Goal: Task Accomplishment & Management: Use online tool/utility

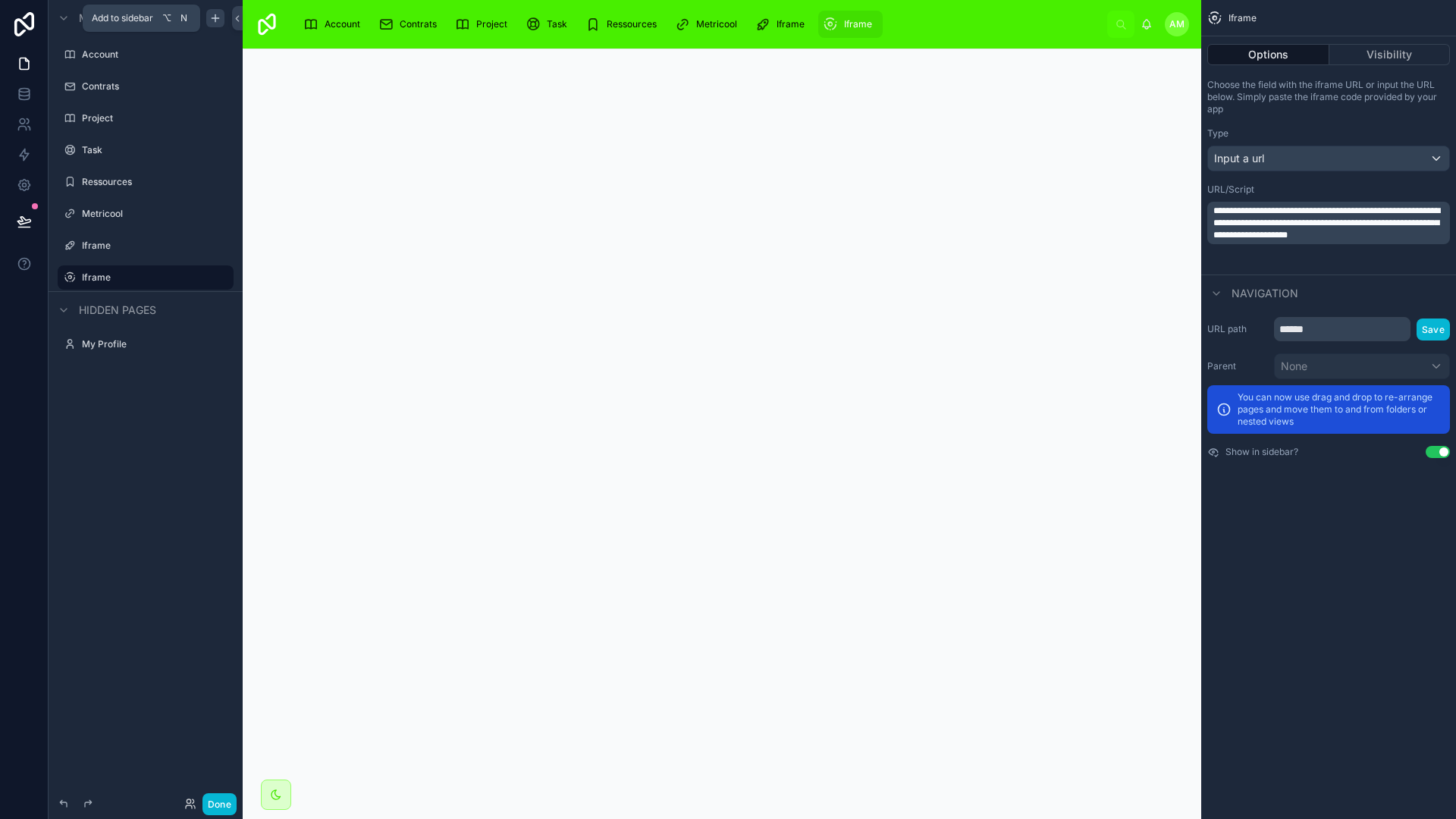
click at [216, 17] on icon "scrollable content" at bounding box center [216, 18] width 0 height 7
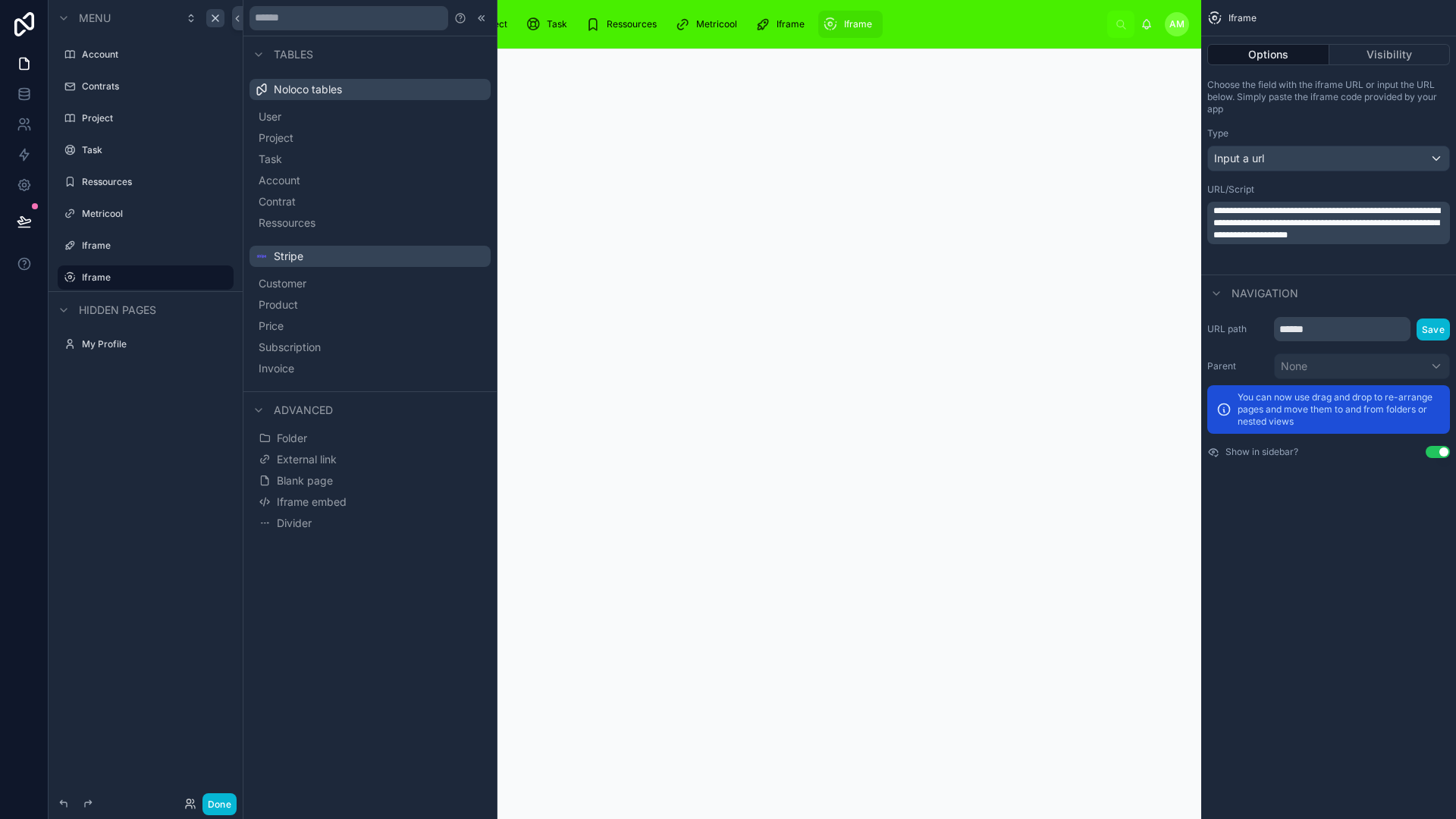
click at [134, 443] on div "Menu Account Contrats Project Task Ressources Metricool Iframe Iframe Hidden pa…" at bounding box center [145, 400] width 194 height 800
click at [118, 176] on label "Ressources" at bounding box center [142, 182] width 122 height 12
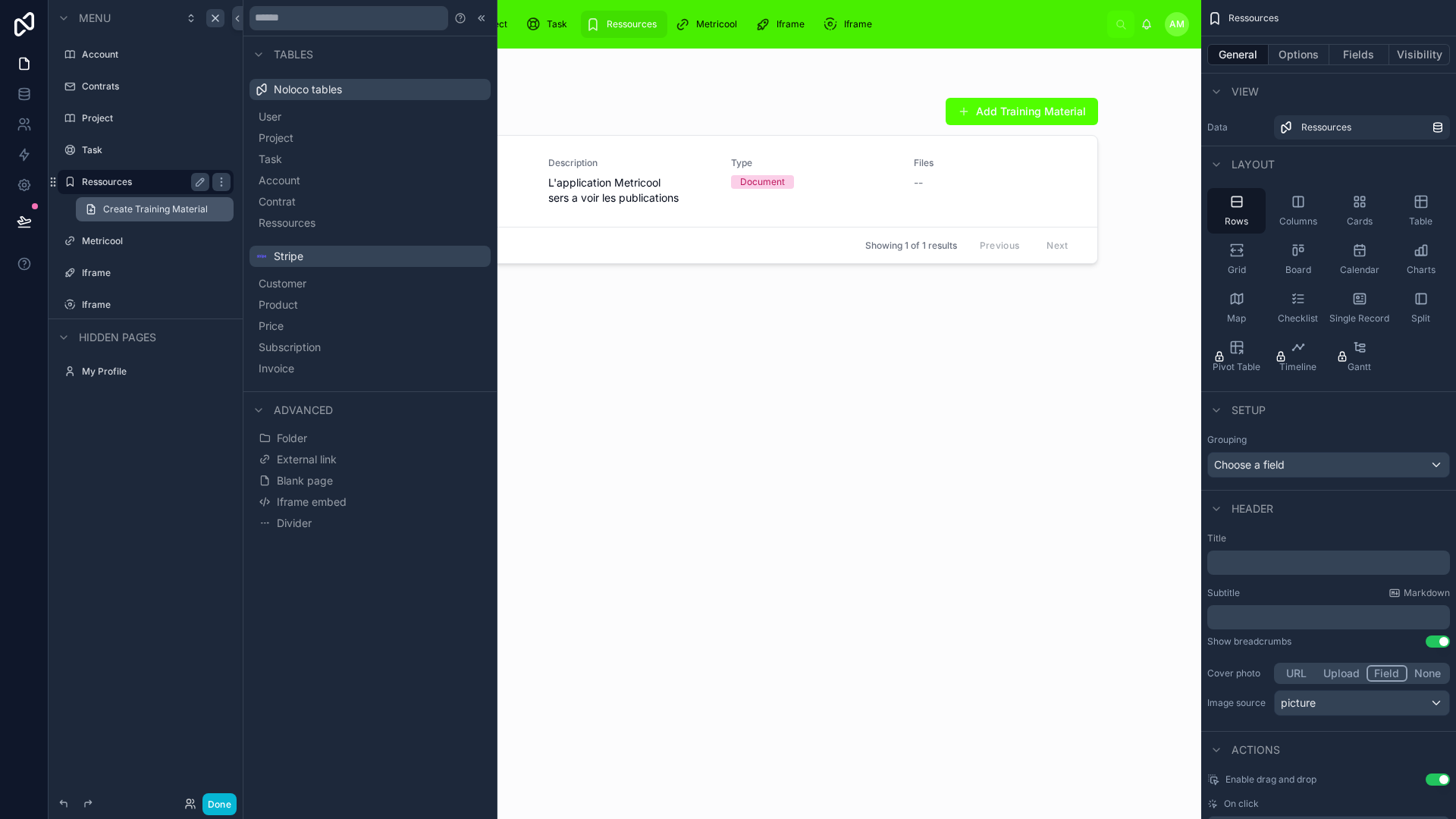
click at [142, 205] on span "Create Training Material" at bounding box center [155, 209] width 105 height 12
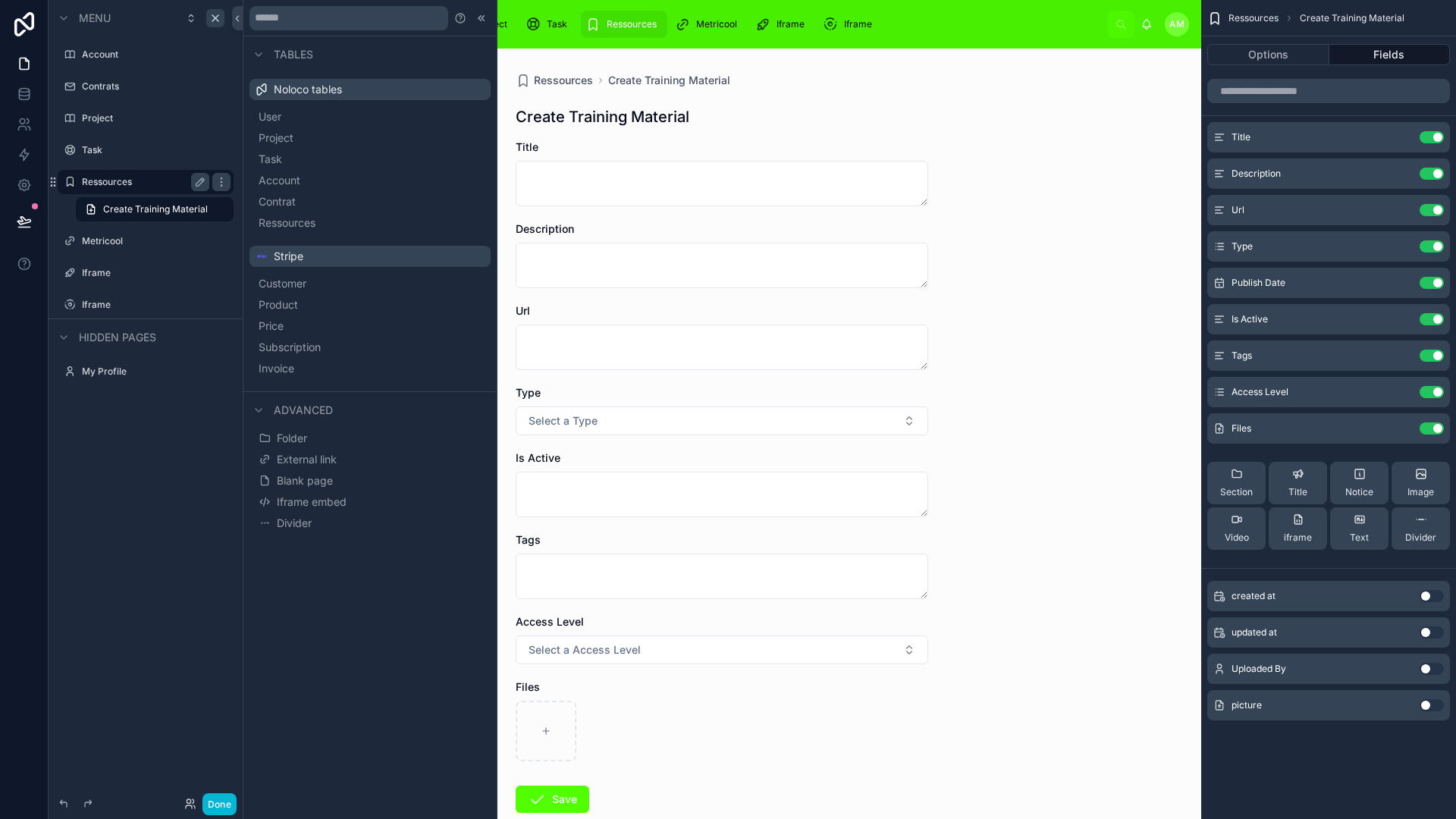
click at [1098, 372] on div "Ressources Create Training Material Create Training Material Title Description …" at bounding box center [721, 433] width 958 height 771
click at [1401, 391] on icon "scrollable content" at bounding box center [1403, 391] width 6 height 6
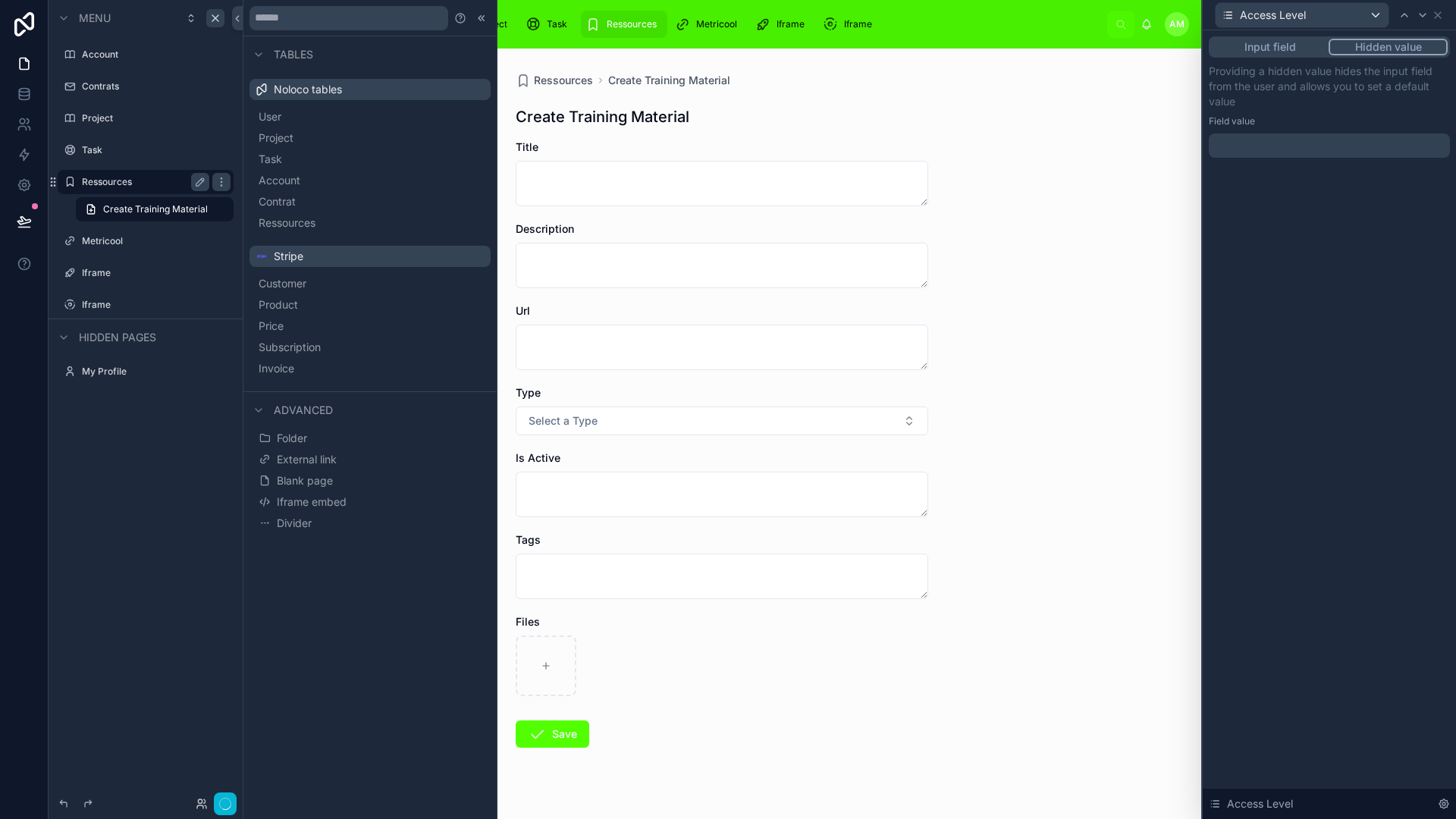
click at [1395, 39] on button "Hidden value" at bounding box center [1388, 46] width 119 height 17
click at [1284, 42] on button "Input field" at bounding box center [1269, 46] width 118 height 17
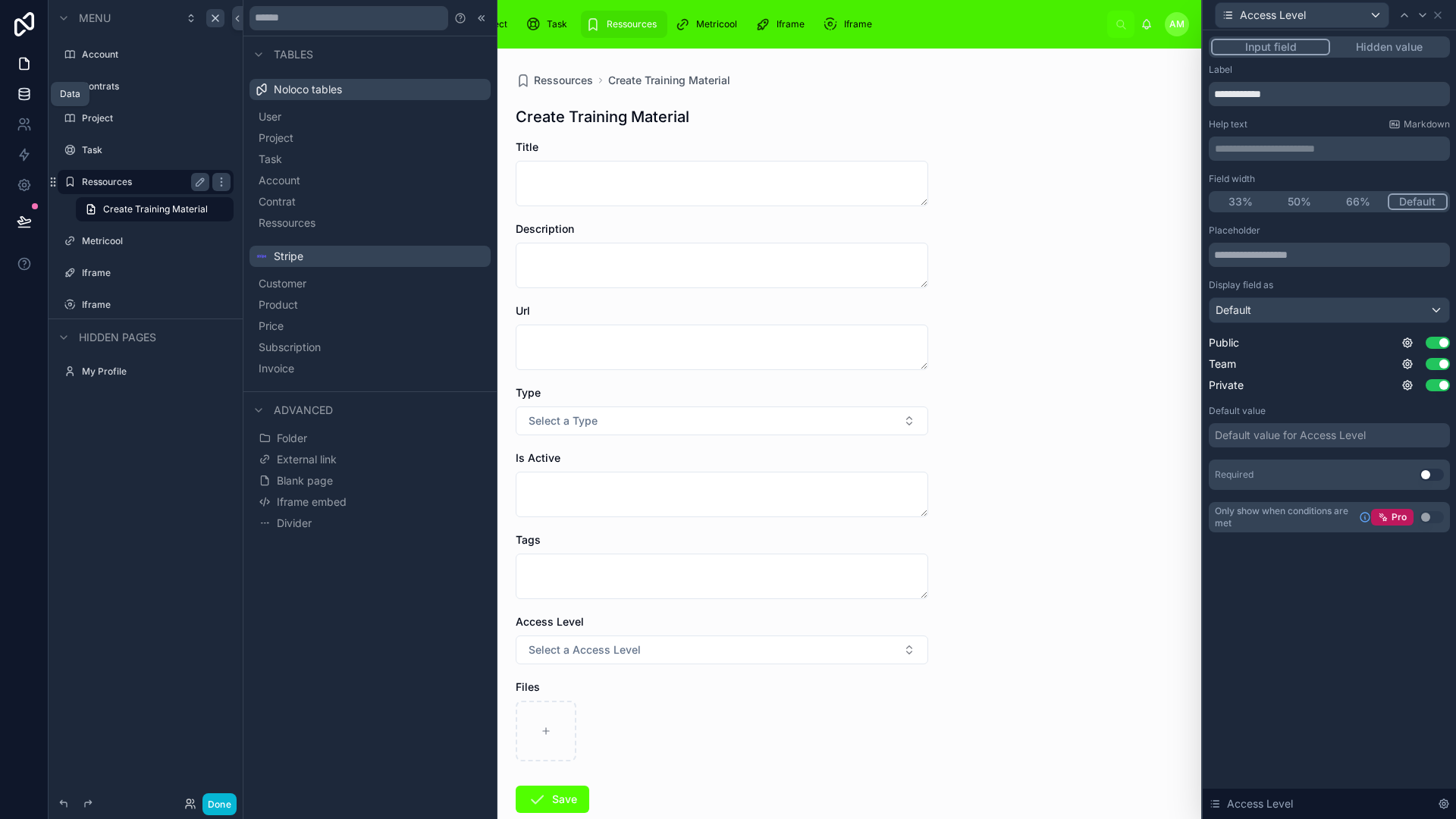
click at [25, 99] on icon at bounding box center [24, 97] width 10 height 6
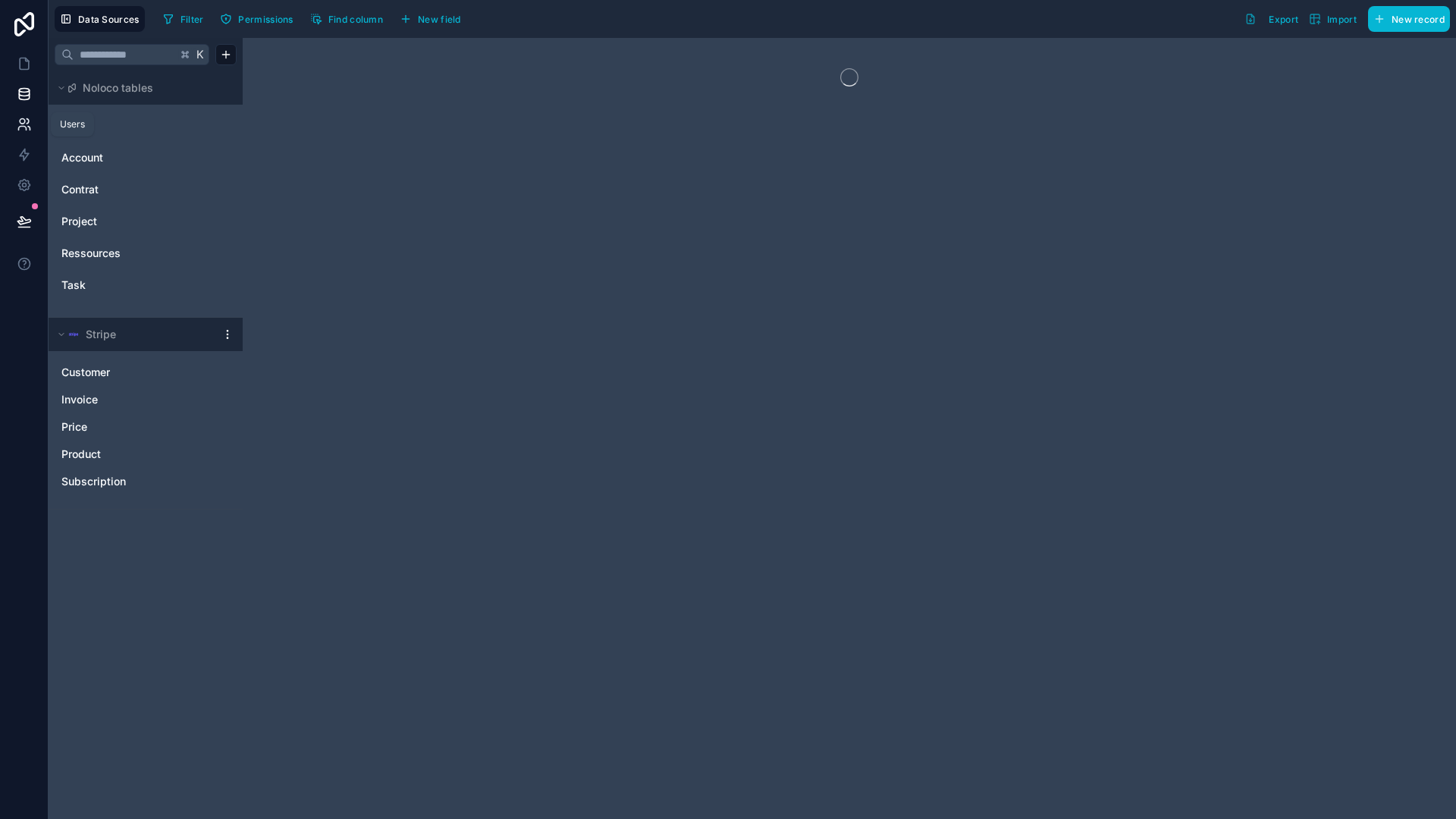
click at [28, 125] on icon at bounding box center [24, 124] width 15 height 15
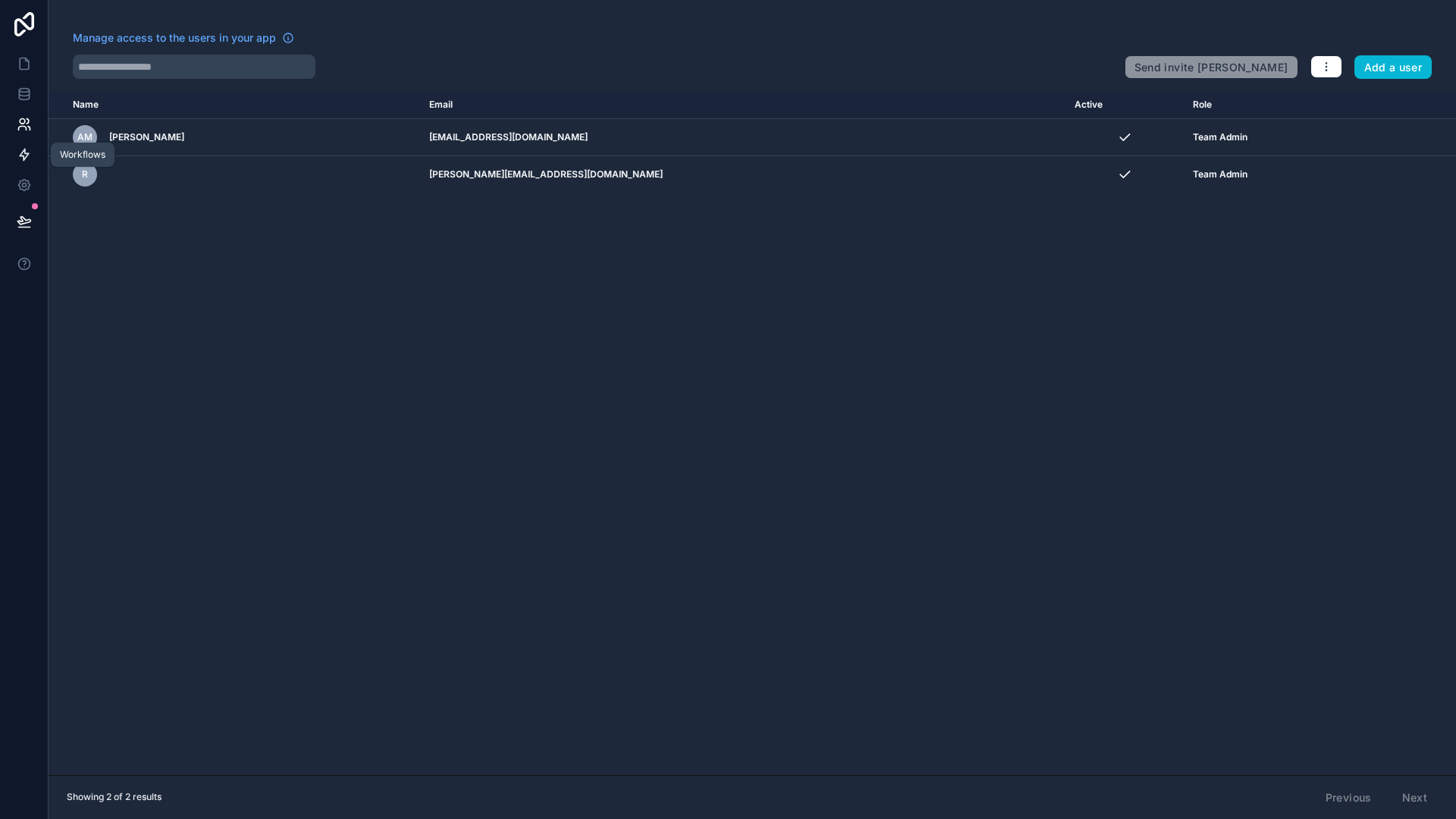
click at [28, 150] on icon at bounding box center [24, 154] width 15 height 15
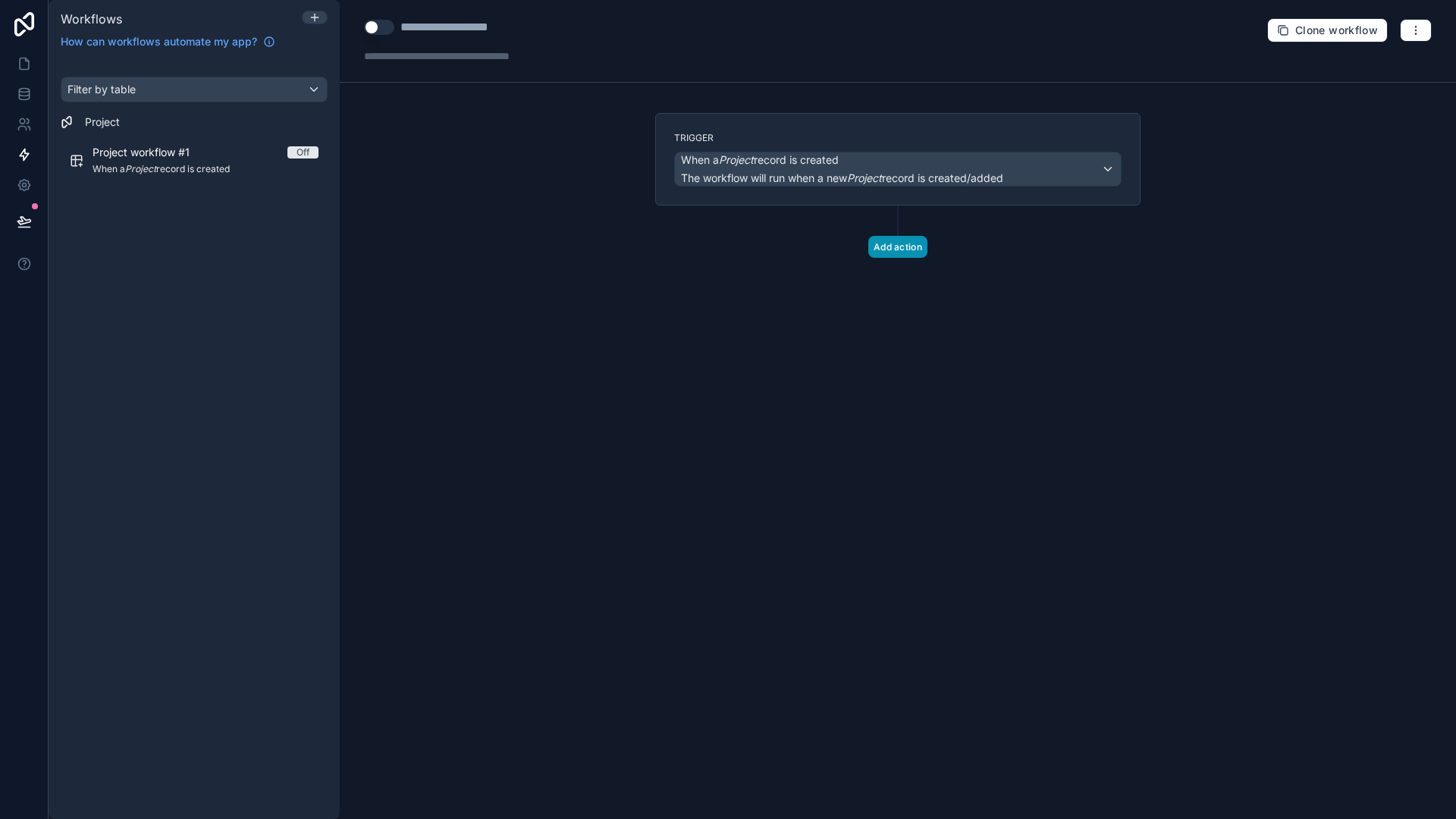
click at [887, 241] on button "Add action" at bounding box center [898, 246] width 59 height 22
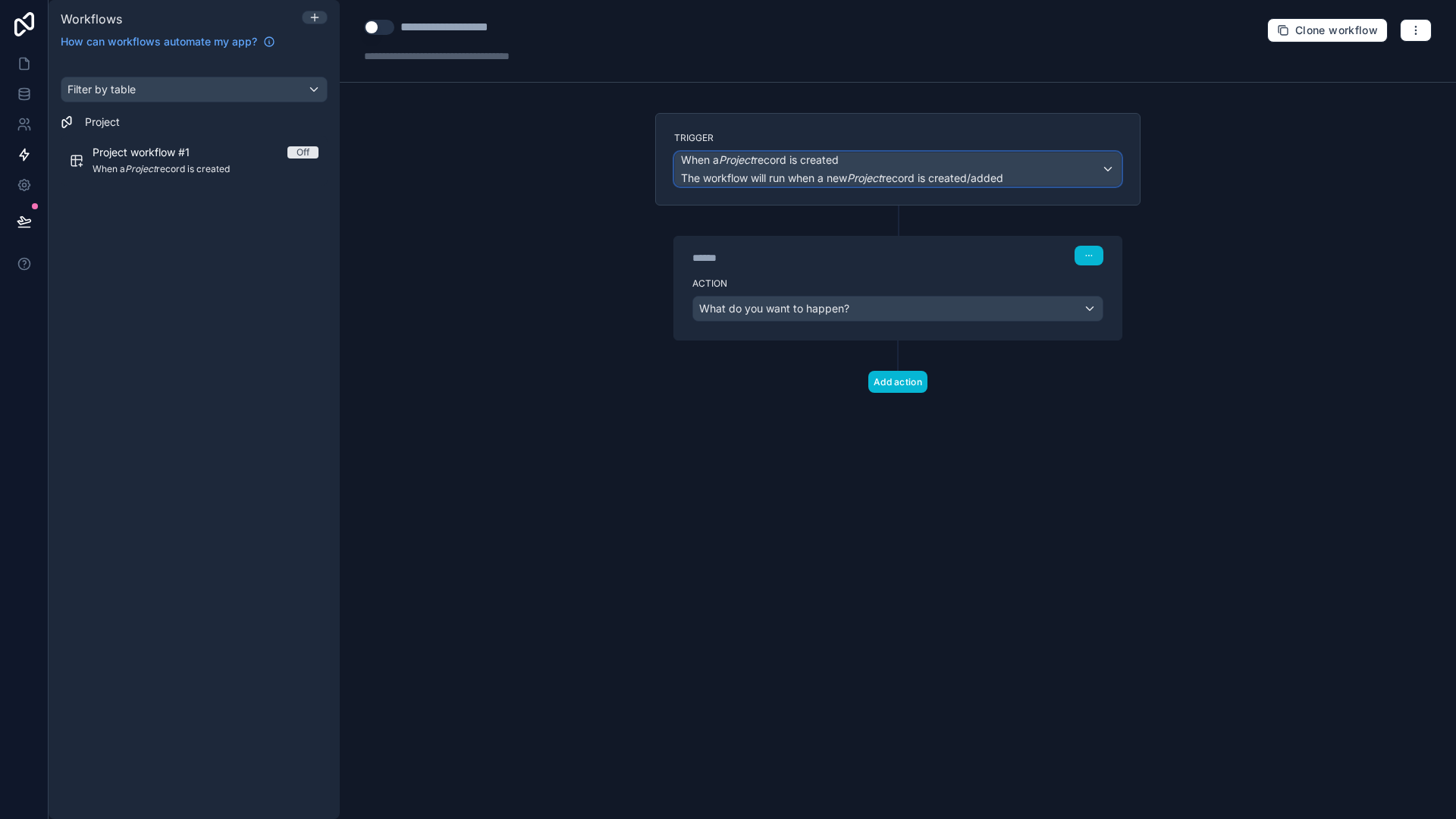
click at [902, 171] on span "The workflow will run when a new Project record is created/added" at bounding box center [842, 177] width 322 height 13
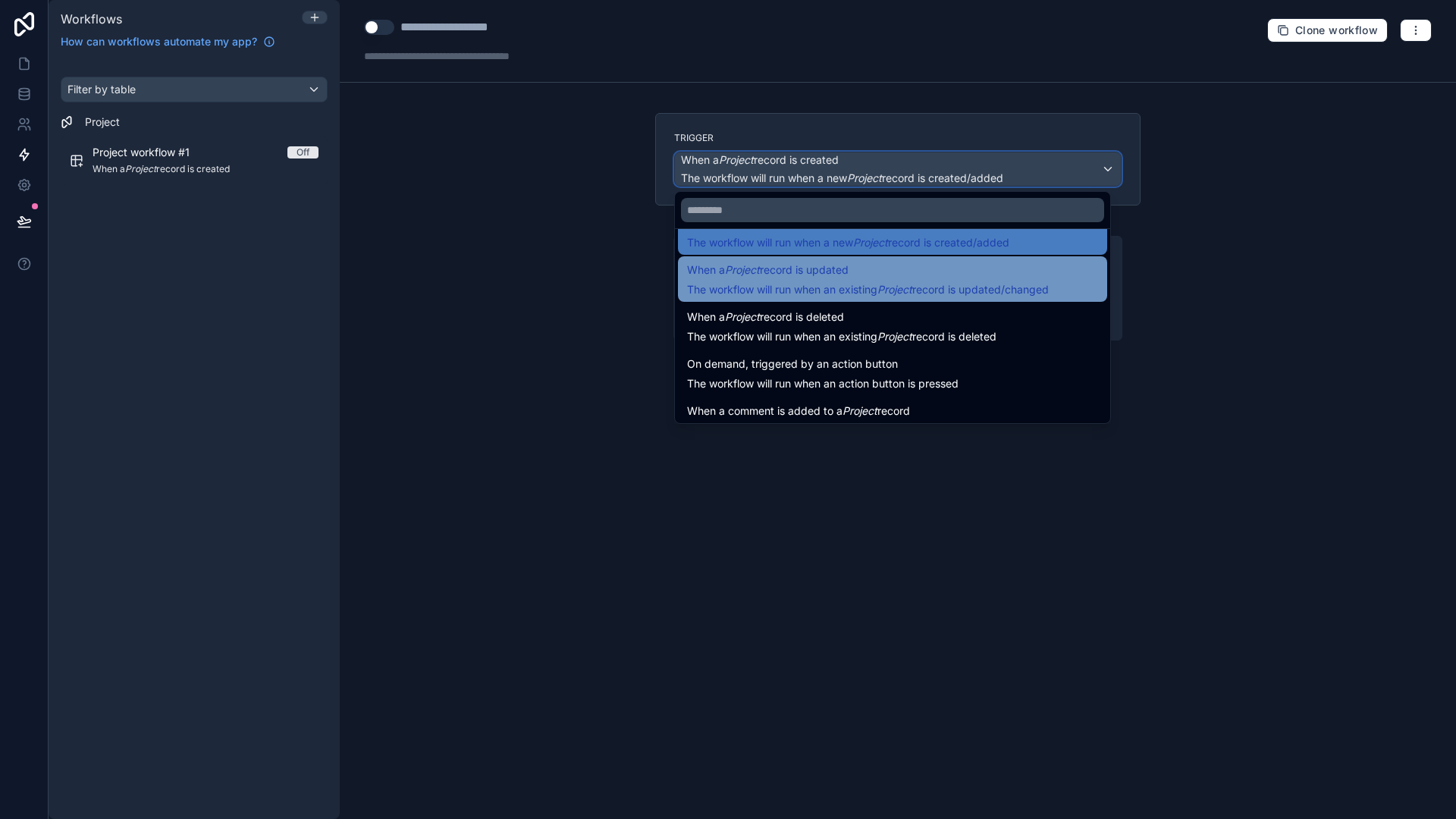
scroll to position [54, 0]
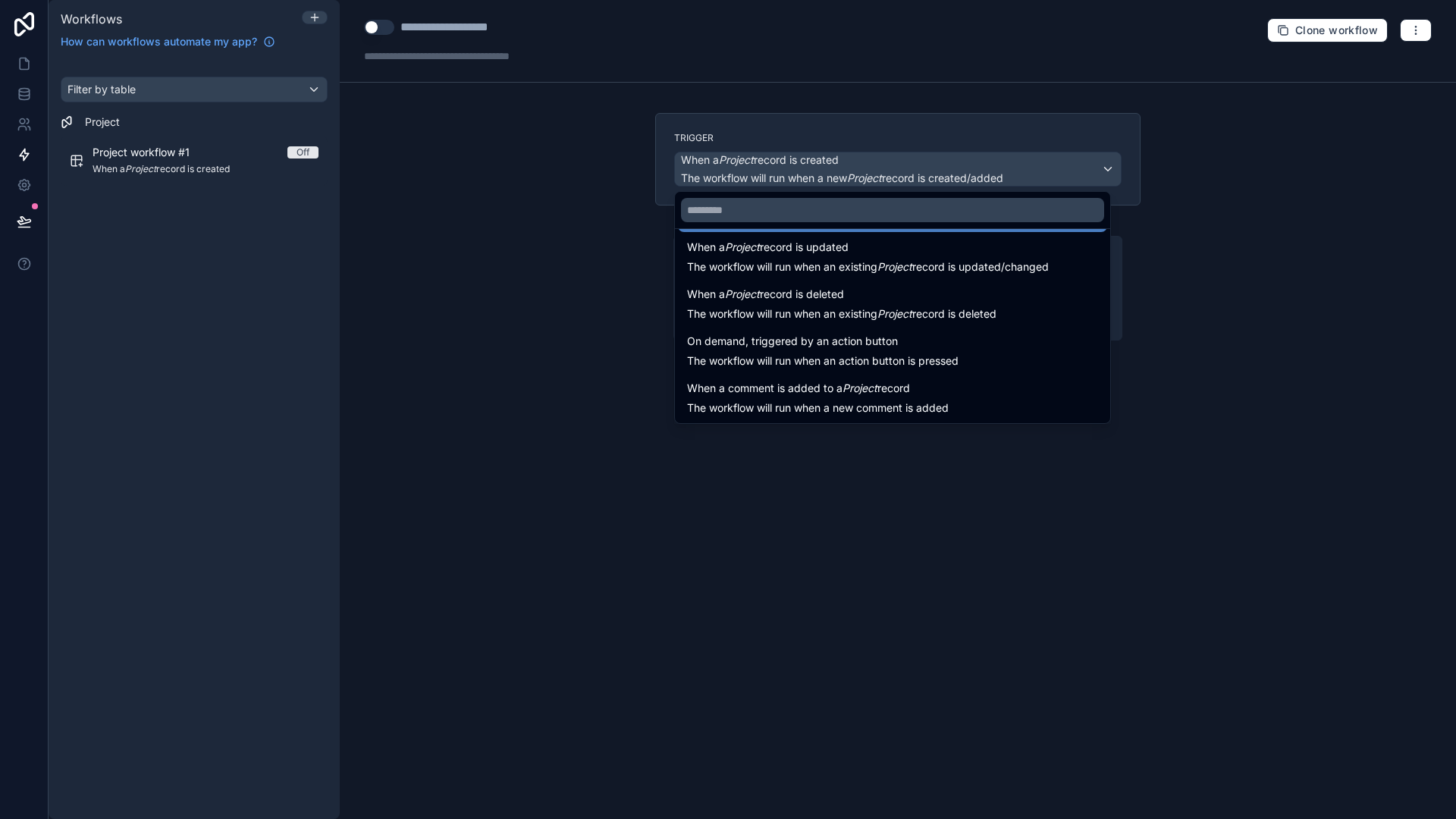
click at [847, 469] on div at bounding box center [728, 410] width 1456 height 819
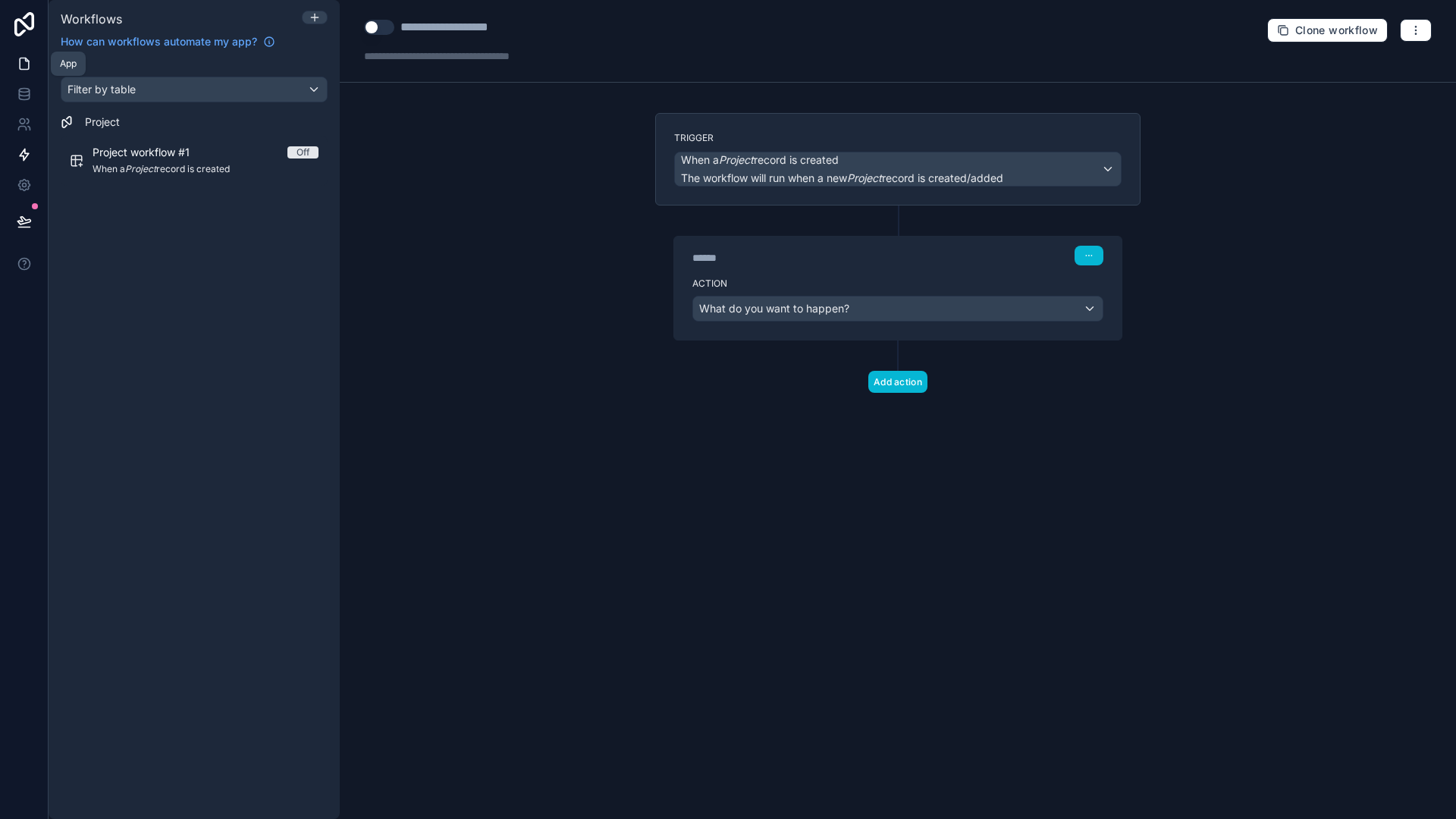
click at [28, 64] on icon at bounding box center [24, 63] width 15 height 15
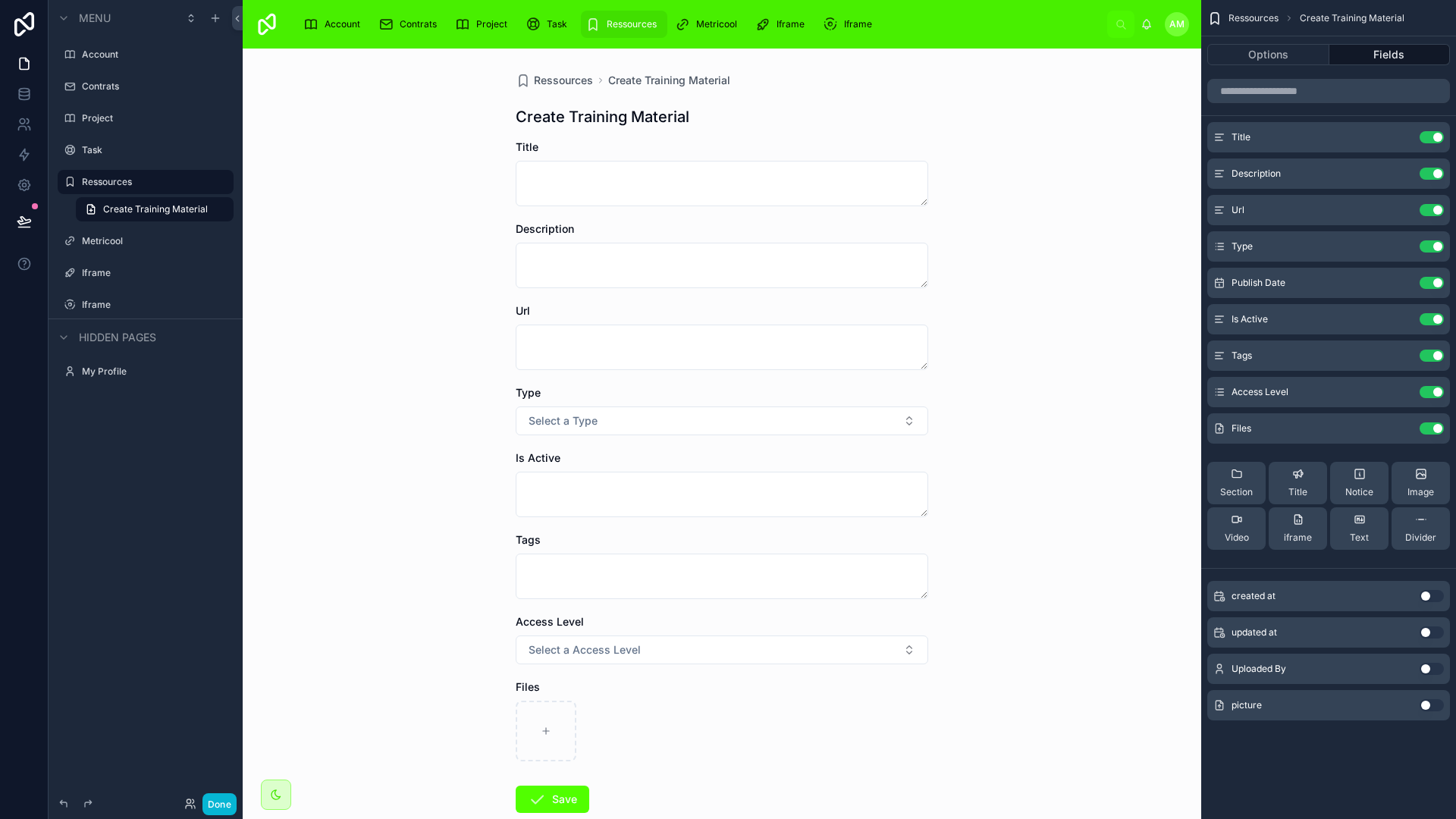
click at [977, 455] on div "Ressources Create Training Material Create Training Material Title Description …" at bounding box center [721, 433] width 958 height 771
click at [969, 474] on div "Ressources Create Training Material Create Training Material Title Description …" at bounding box center [721, 433] width 958 height 771
click at [396, 281] on div "Ressources Create Training Material Create Training Material Title Description …" at bounding box center [721, 433] width 958 height 771
click at [106, 274] on label "Iframe" at bounding box center [142, 273] width 122 height 12
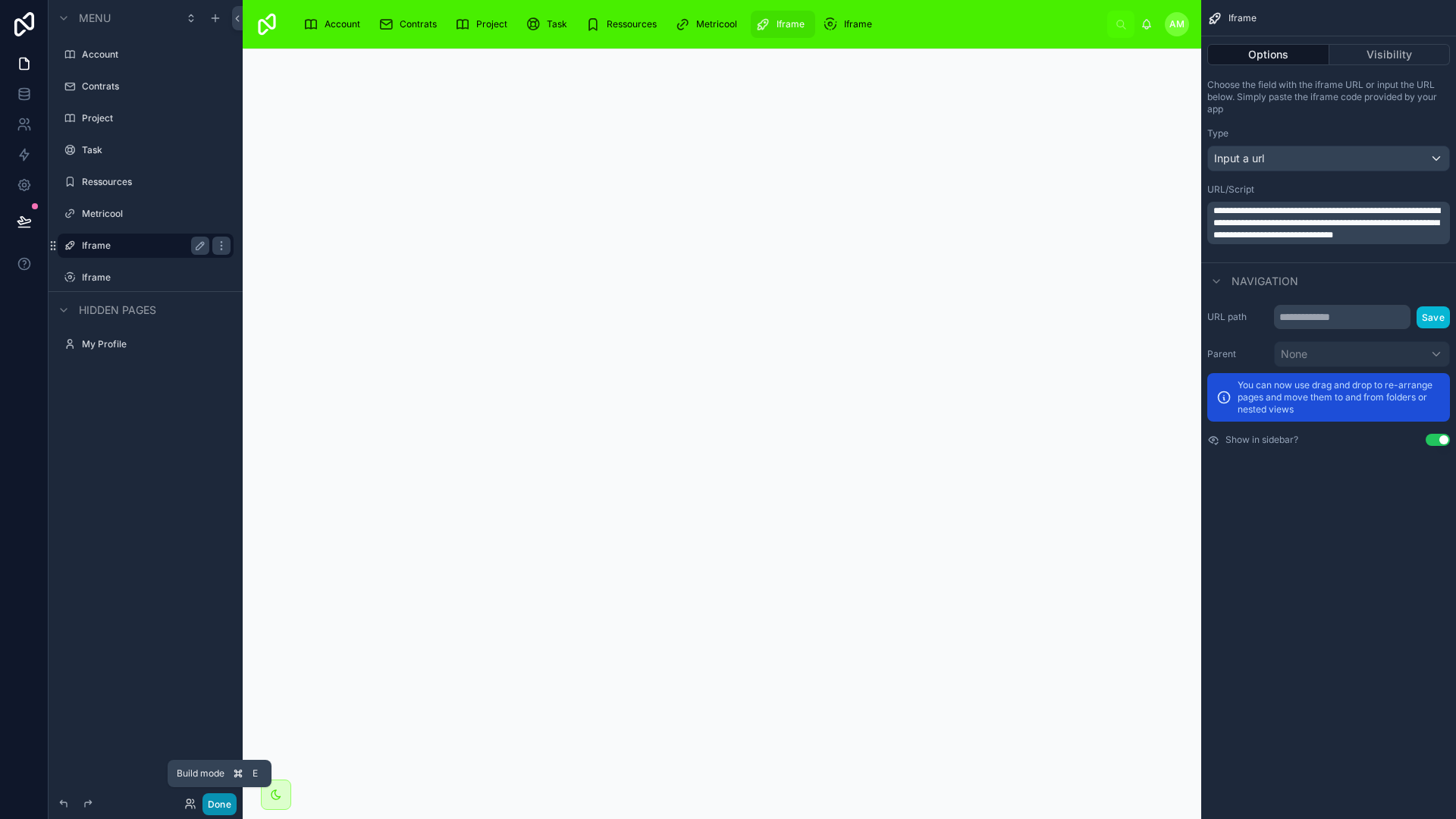
click at [213, 808] on button "Done" at bounding box center [220, 804] width 34 height 22
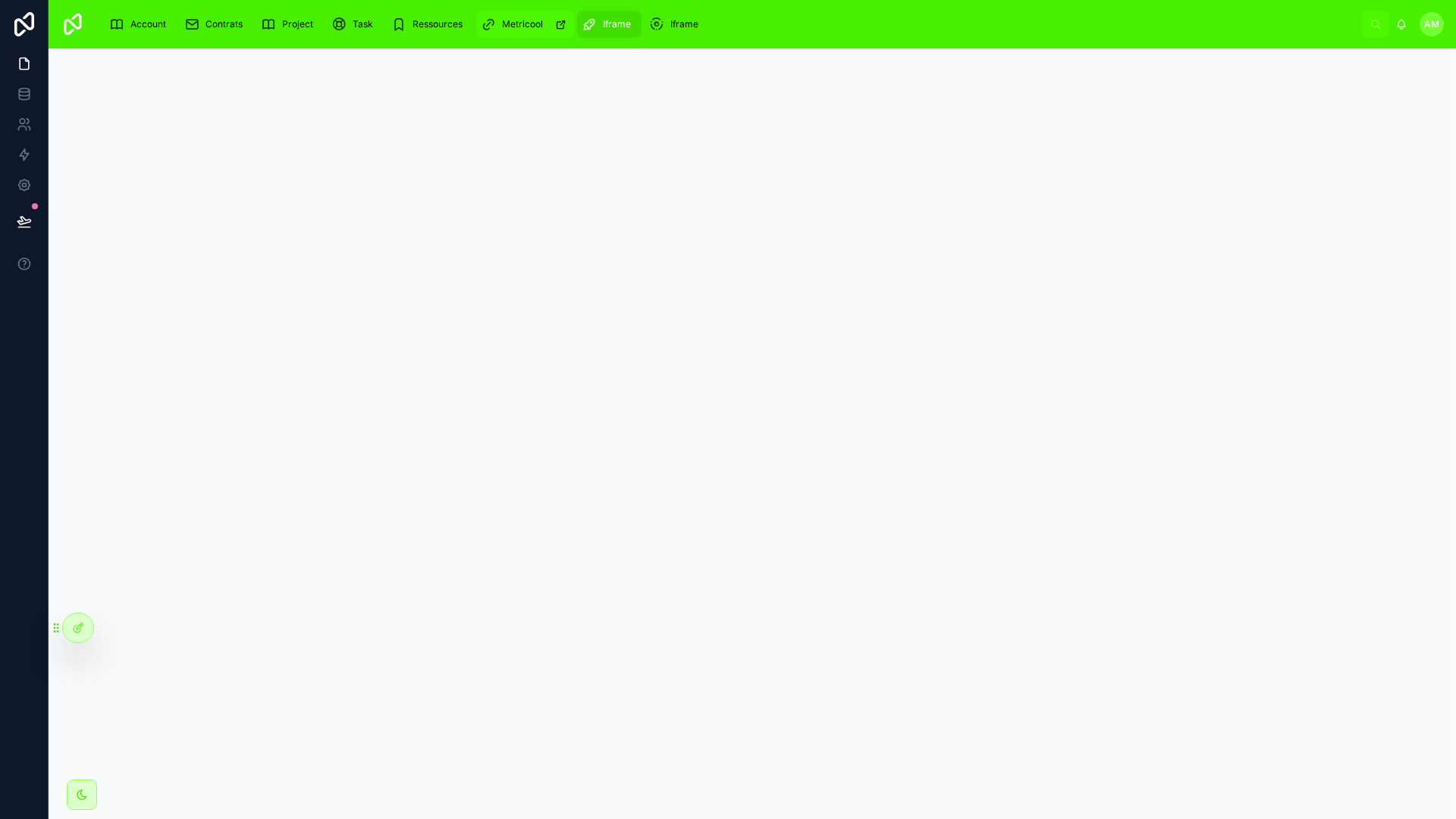
click at [521, 22] on span "Metricool" at bounding box center [521, 24] width 41 height 12
